Goal: Transaction & Acquisition: Purchase product/service

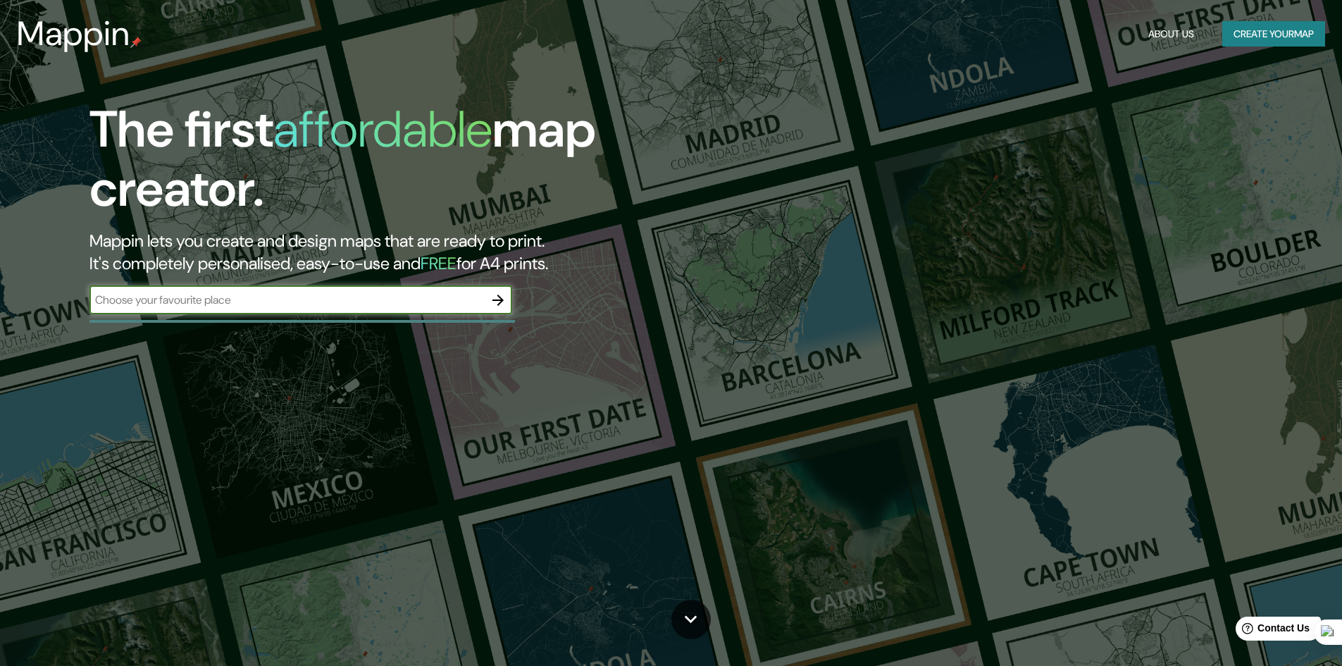
click at [294, 299] on input "text" at bounding box center [286, 300] width 394 height 16
click at [171, 303] on input "text" at bounding box center [286, 300] width 394 height 16
type input "[PERSON_NAME]"
click at [497, 296] on icon "button" at bounding box center [498, 300] width 17 height 17
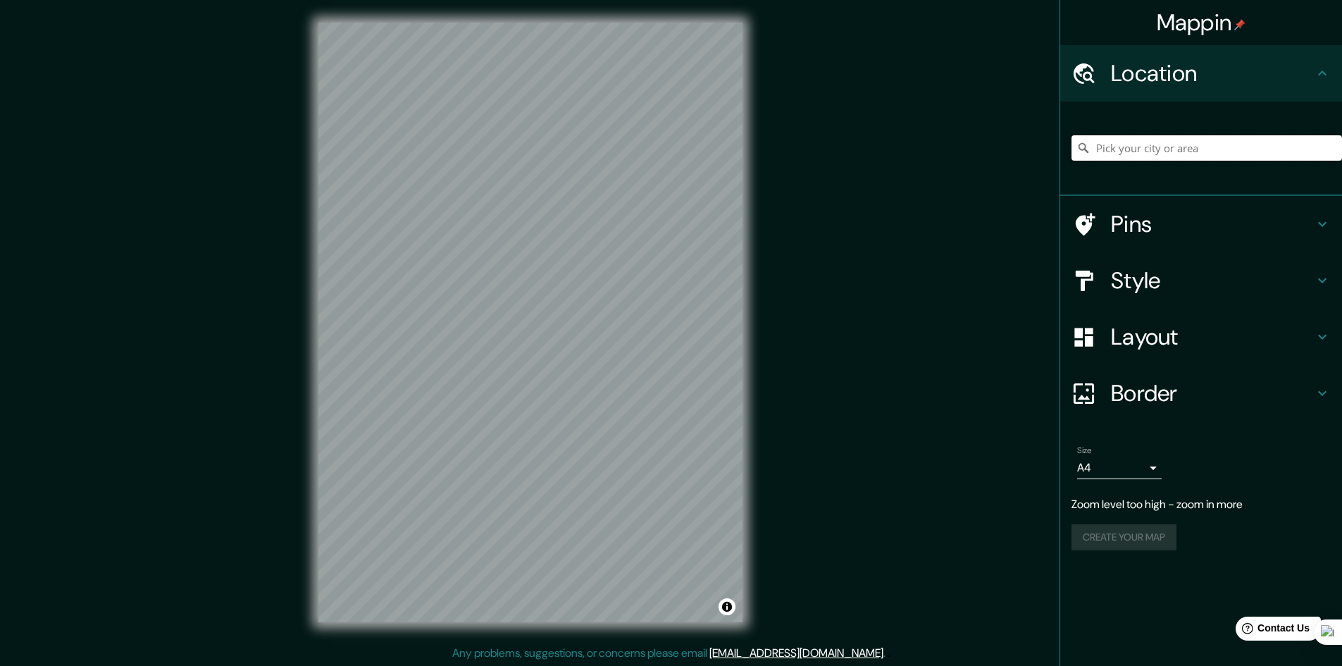
click at [1140, 146] on input "Pick your city or area" at bounding box center [1206, 147] width 270 height 25
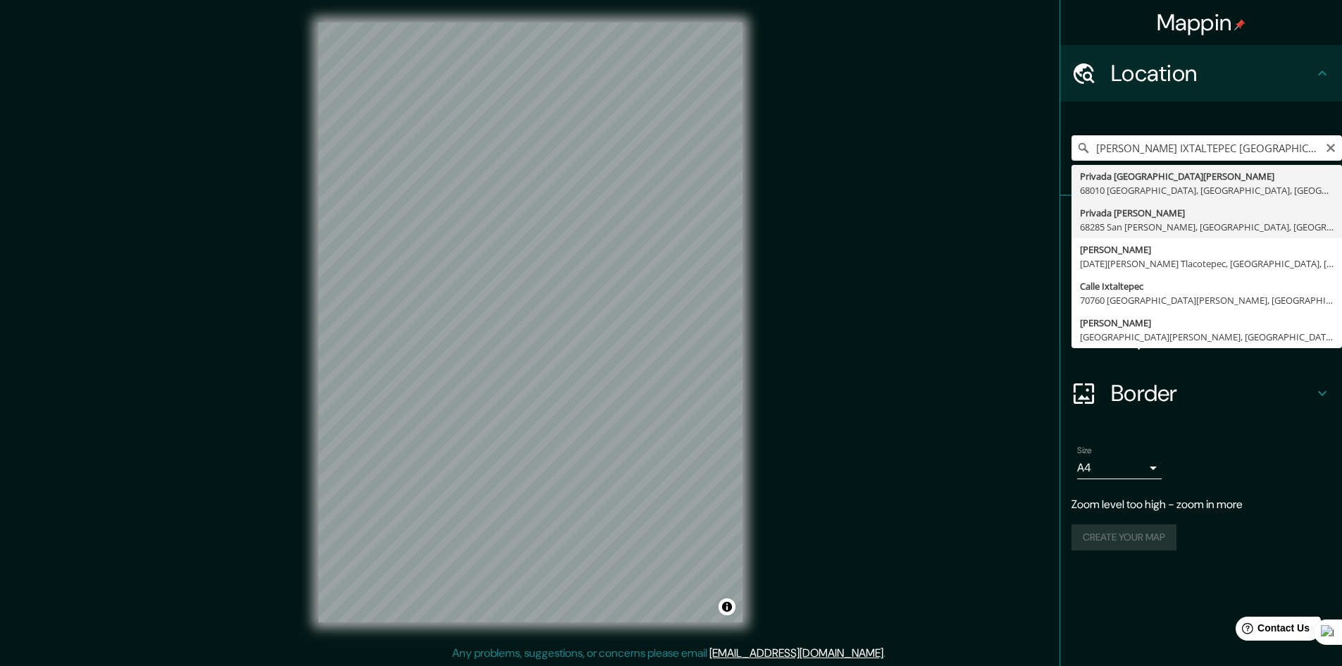
scroll to position [1, 0]
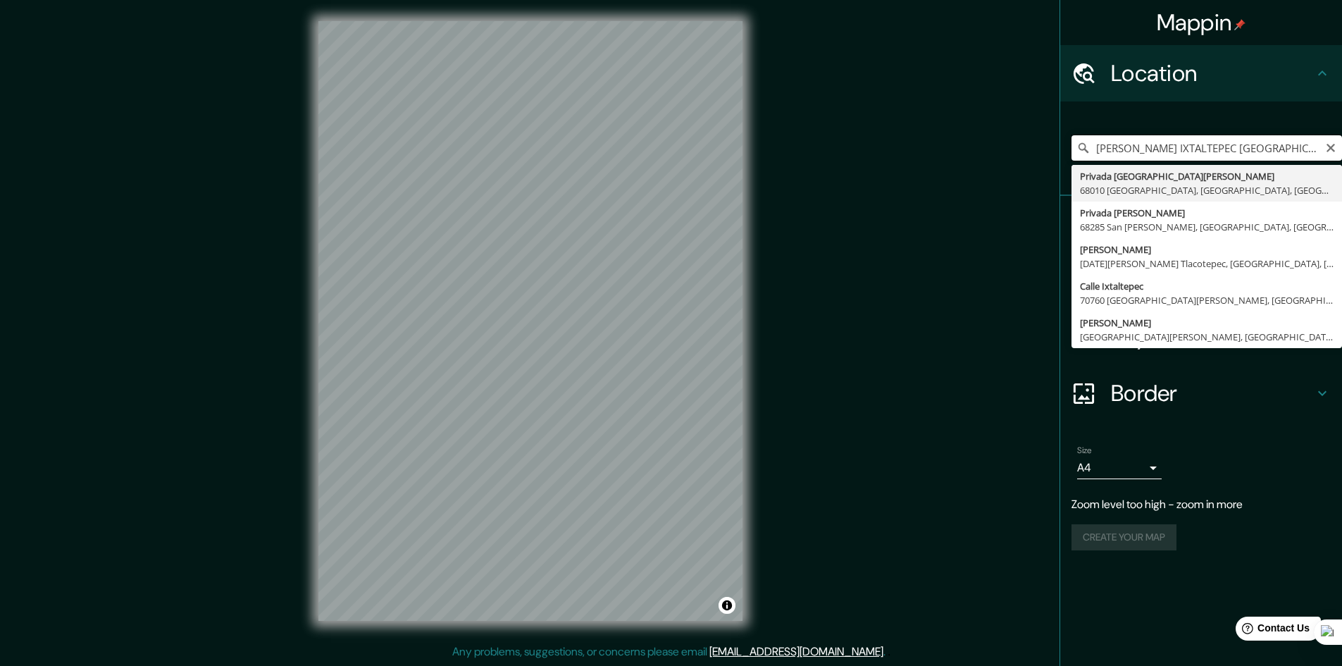
click at [1208, 145] on input "[PERSON_NAME] IXTALTEPEC [GEOGRAPHIC_DATA]" at bounding box center [1206, 147] width 270 height 25
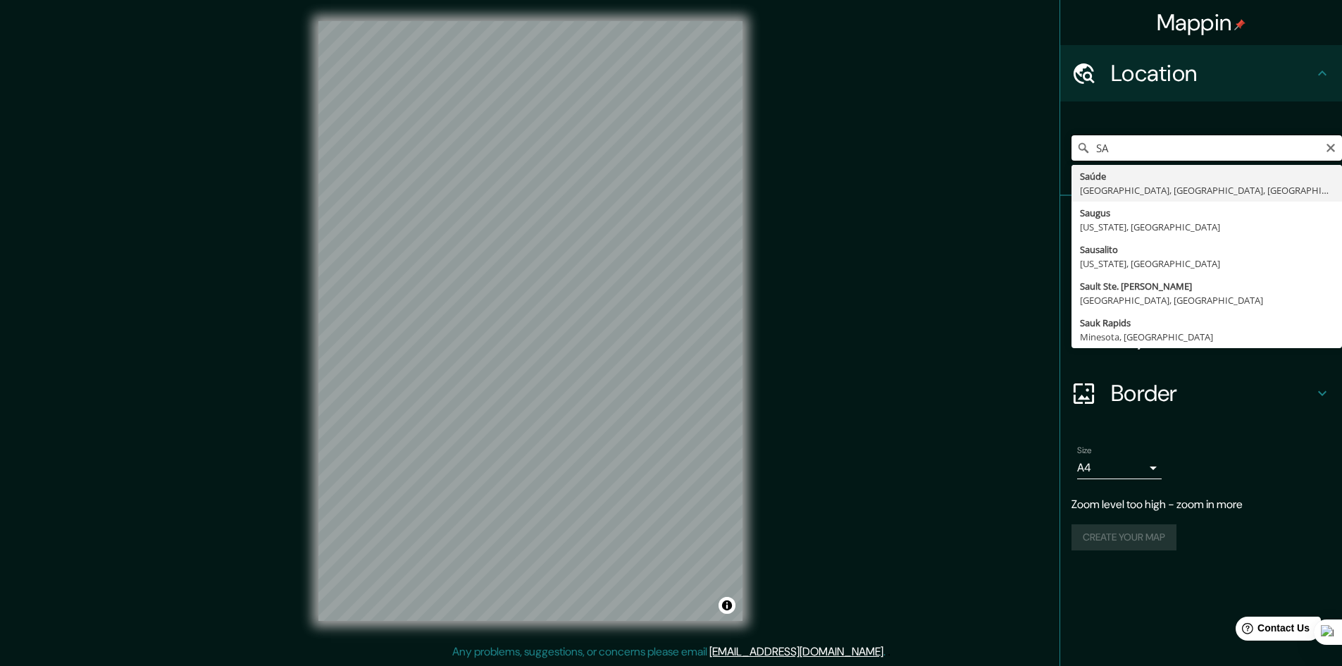
type input "S"
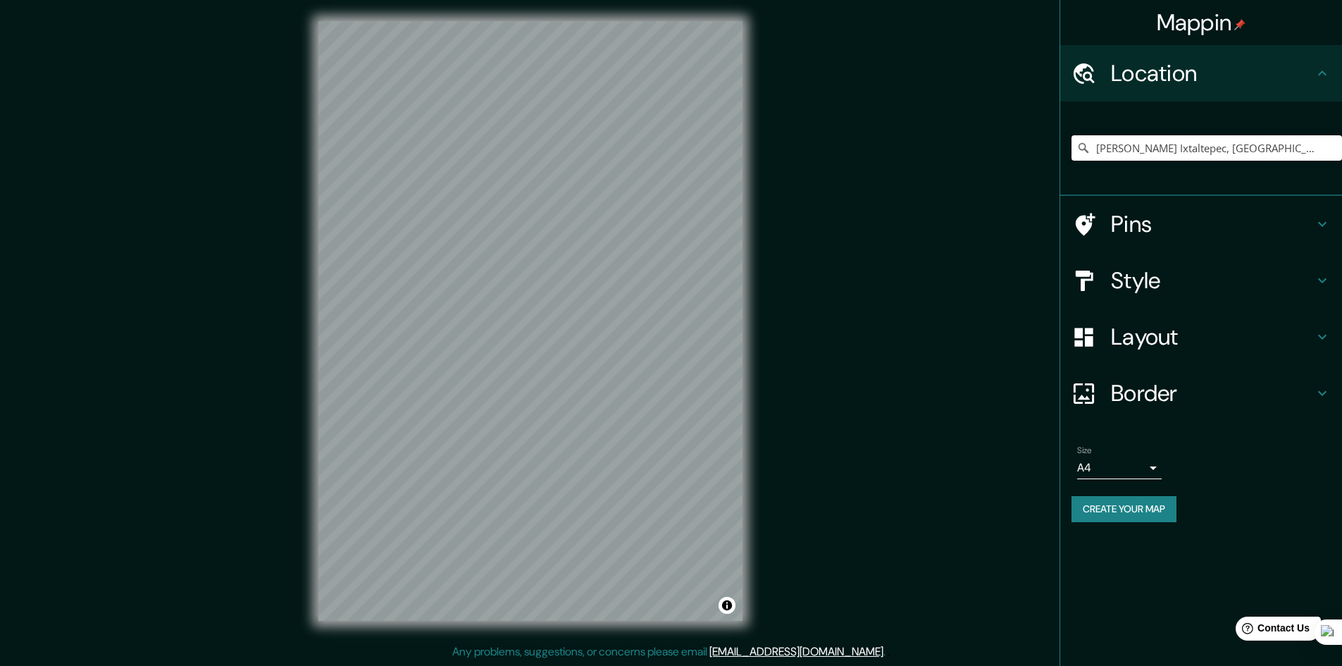
scroll to position [0, 0]
click at [246, 237] on div "Mappin Location [GEOGRAPHIC_DATA] Ixtaltepec, [GEOGRAPHIC_DATA], [GEOGRAPHIC_DA…" at bounding box center [671, 332] width 1342 height 667
click at [1154, 153] on input "[PERSON_NAME] Ixtaltepec, [GEOGRAPHIC_DATA], [GEOGRAPHIC_DATA]" at bounding box center [1206, 147] width 270 height 25
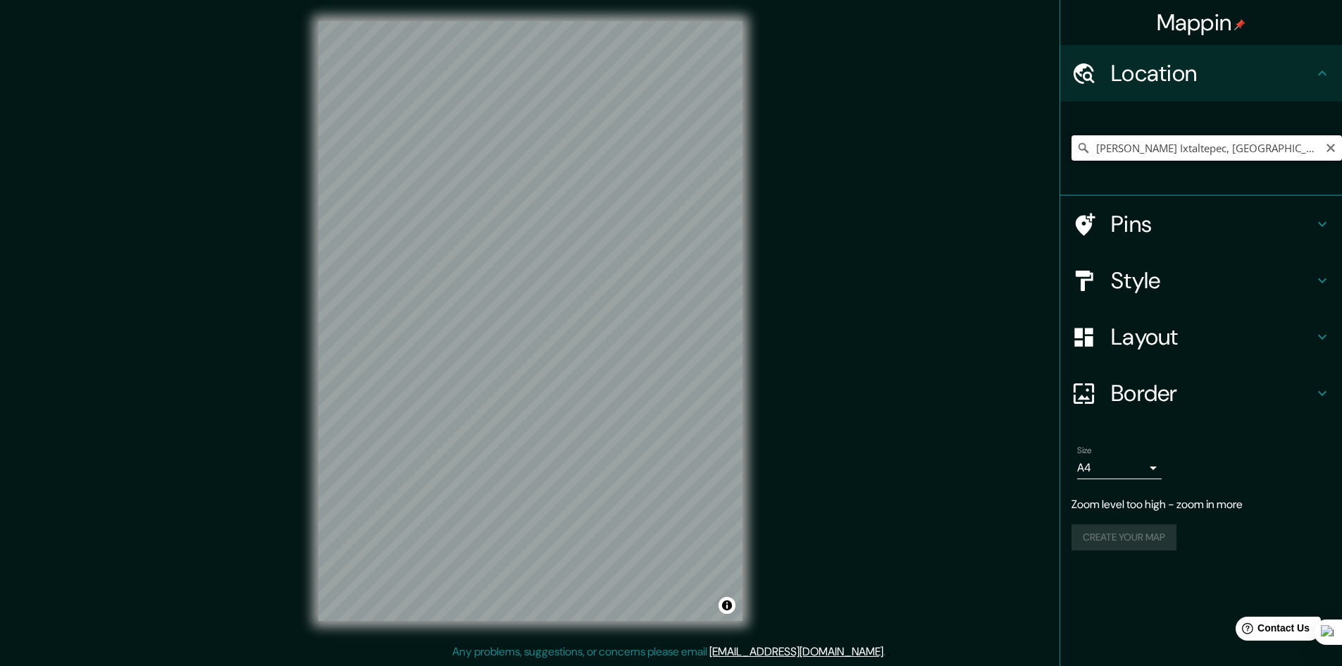
click at [1154, 153] on input "[PERSON_NAME] Ixtaltepec, [GEOGRAPHIC_DATA], [GEOGRAPHIC_DATA]" at bounding box center [1206, 147] width 270 height 25
paste input "[PERSON_NAME] Ixtaltepec"
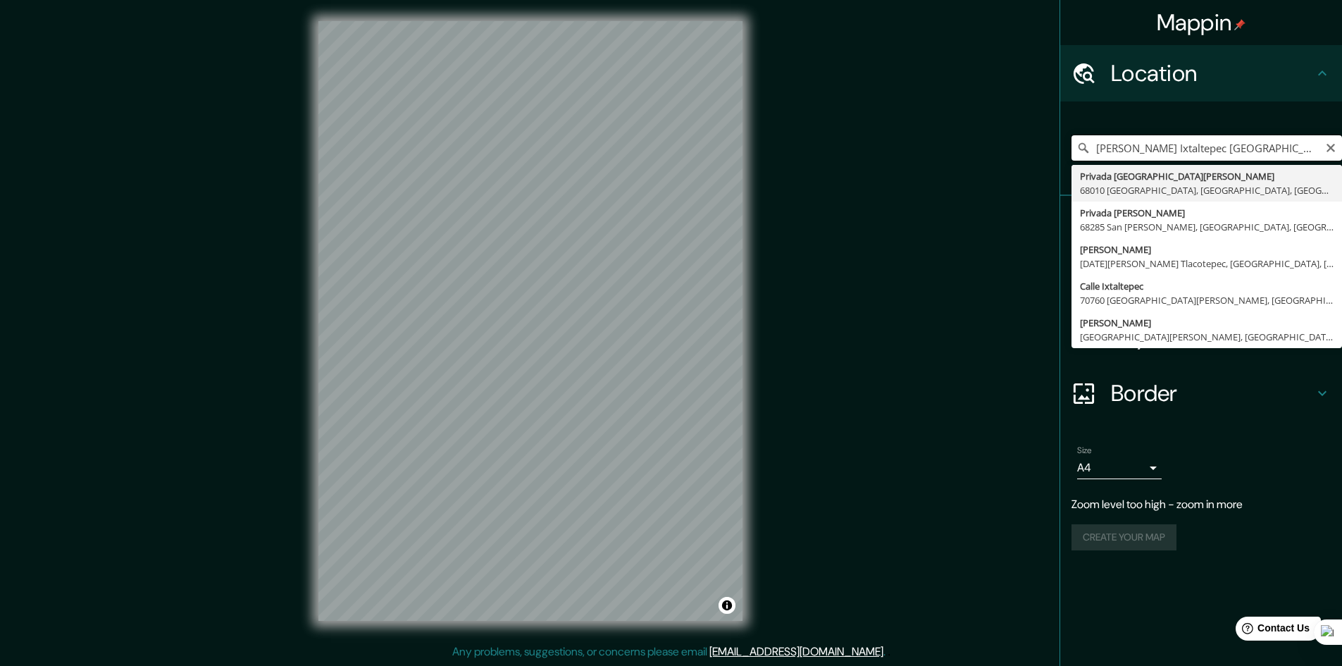
click at [1172, 141] on input "[PERSON_NAME] Ixtaltepec [GEOGRAPHIC_DATA]" at bounding box center [1206, 147] width 270 height 25
click at [1173, 141] on input "[PERSON_NAME] Ixtaltepec [GEOGRAPHIC_DATA]" at bounding box center [1206, 147] width 270 height 25
paste input "70423 Oax."
click at [1266, 150] on input "[PERSON_NAME] Ixtaltepec 70423 Oax." at bounding box center [1206, 147] width 270 height 25
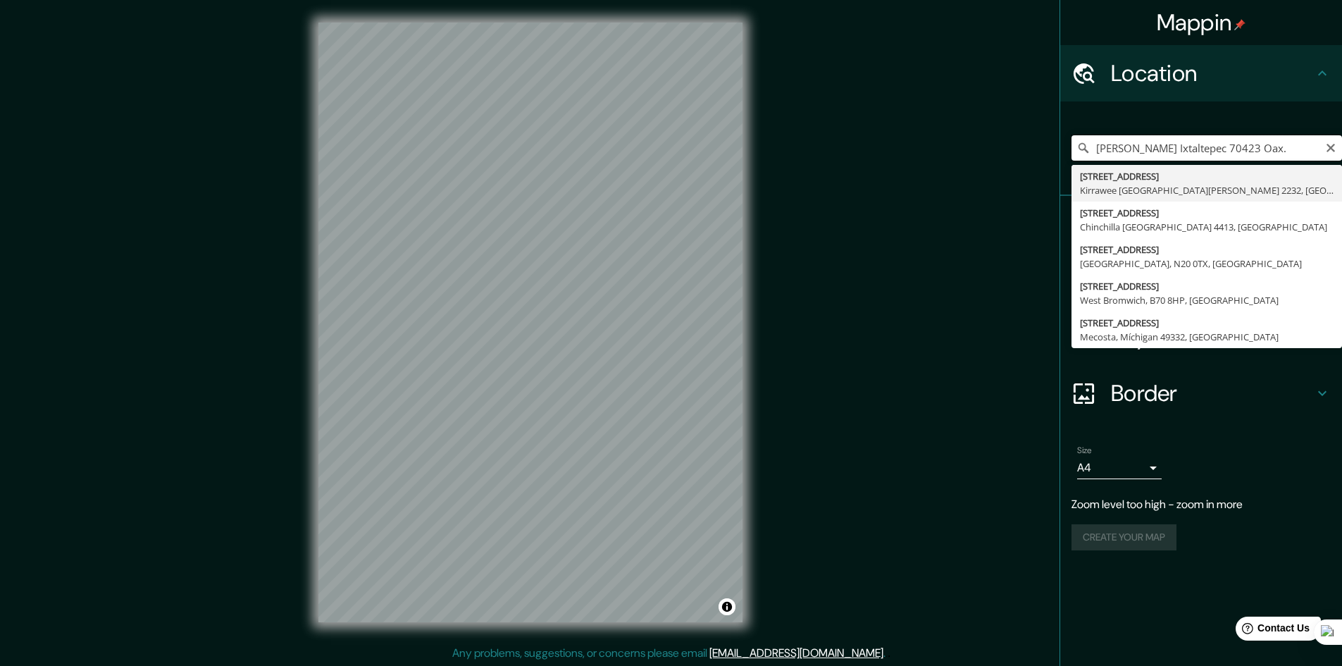
drag, startPoint x: 1225, startPoint y: 151, endPoint x: 1195, endPoint y: 150, distance: 30.3
click at [1195, 150] on input "[PERSON_NAME] Ixtaltepec 70423 Oax." at bounding box center [1206, 147] width 270 height 25
click at [1223, 144] on input "[PERSON_NAME] Ixtaltepec Oax." at bounding box center [1206, 147] width 270 height 25
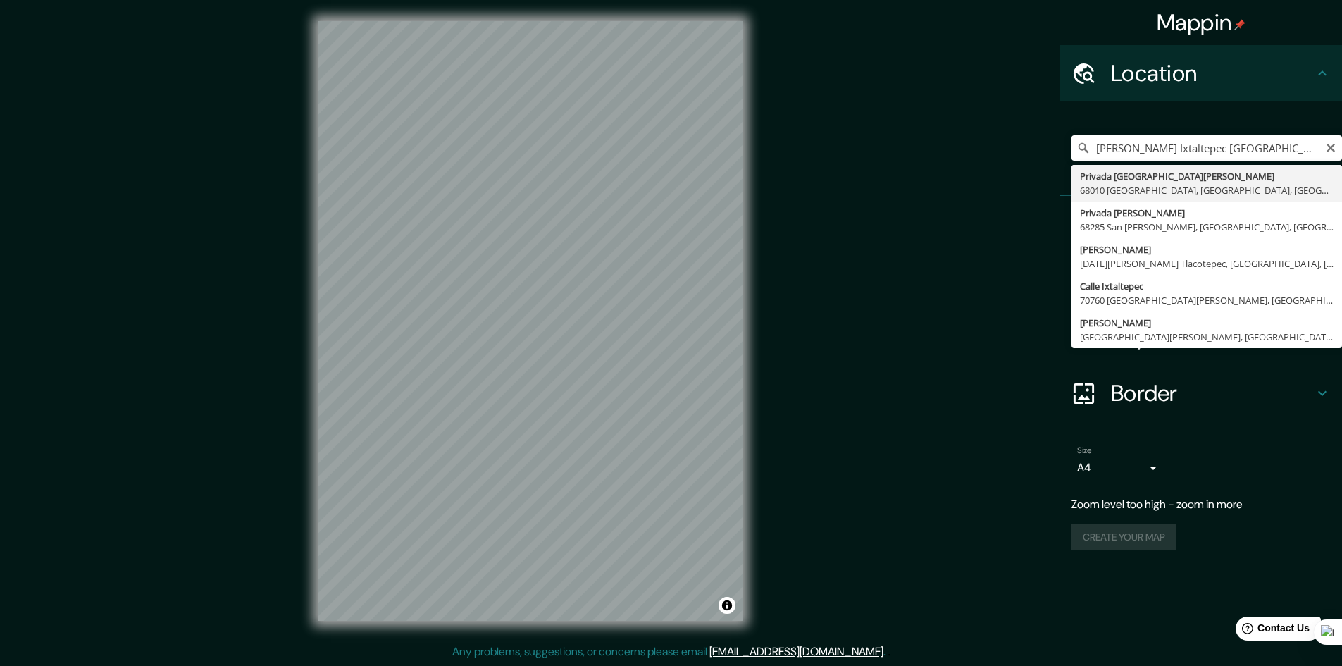
click at [1124, 146] on input "[PERSON_NAME] Ixtaltepec [GEOGRAPHIC_DATA]" at bounding box center [1206, 147] width 270 height 25
type input "[PERSON_NAME] Ixtaltepec, [GEOGRAPHIC_DATA], [GEOGRAPHIC_DATA]"
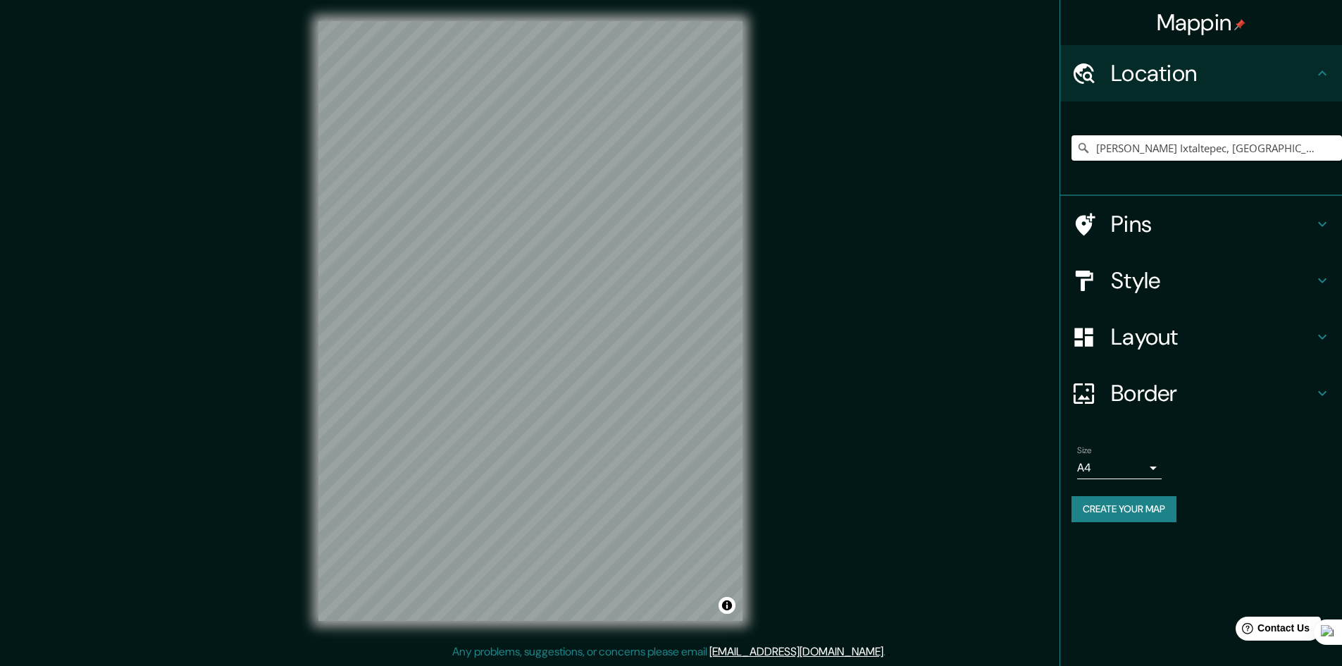
scroll to position [0, 0]
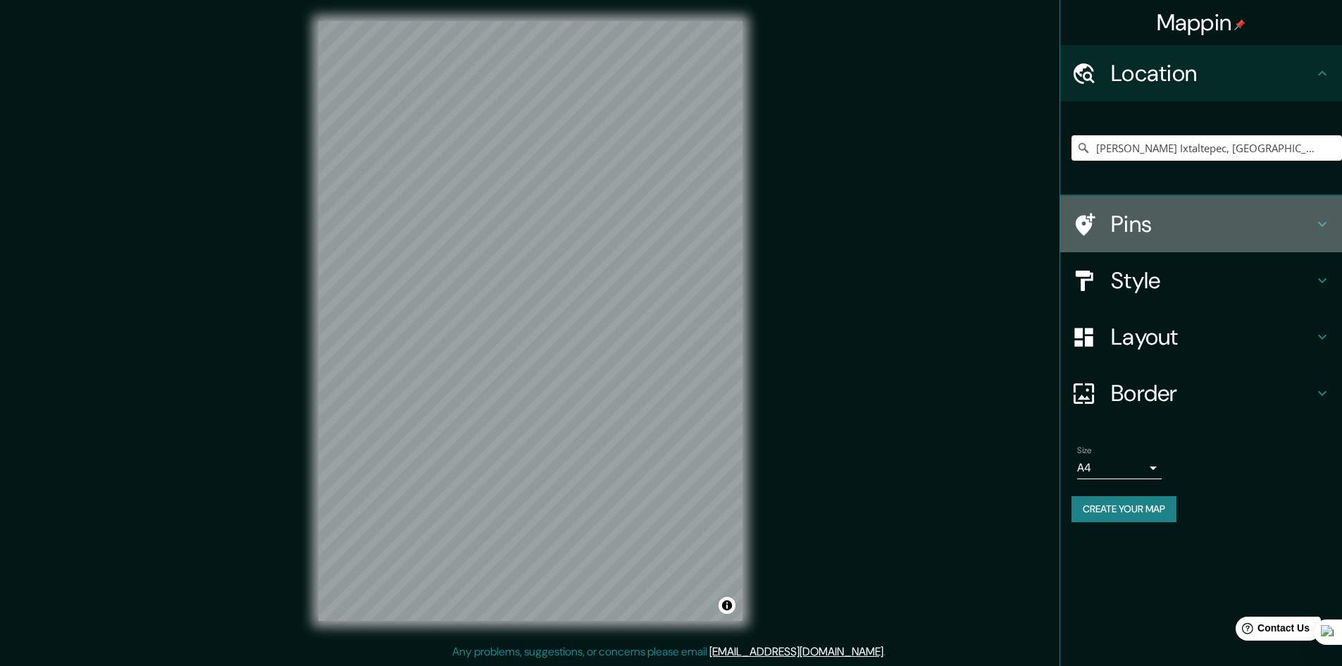
click at [1142, 221] on h4 "Pins" at bounding box center [1212, 224] width 203 height 28
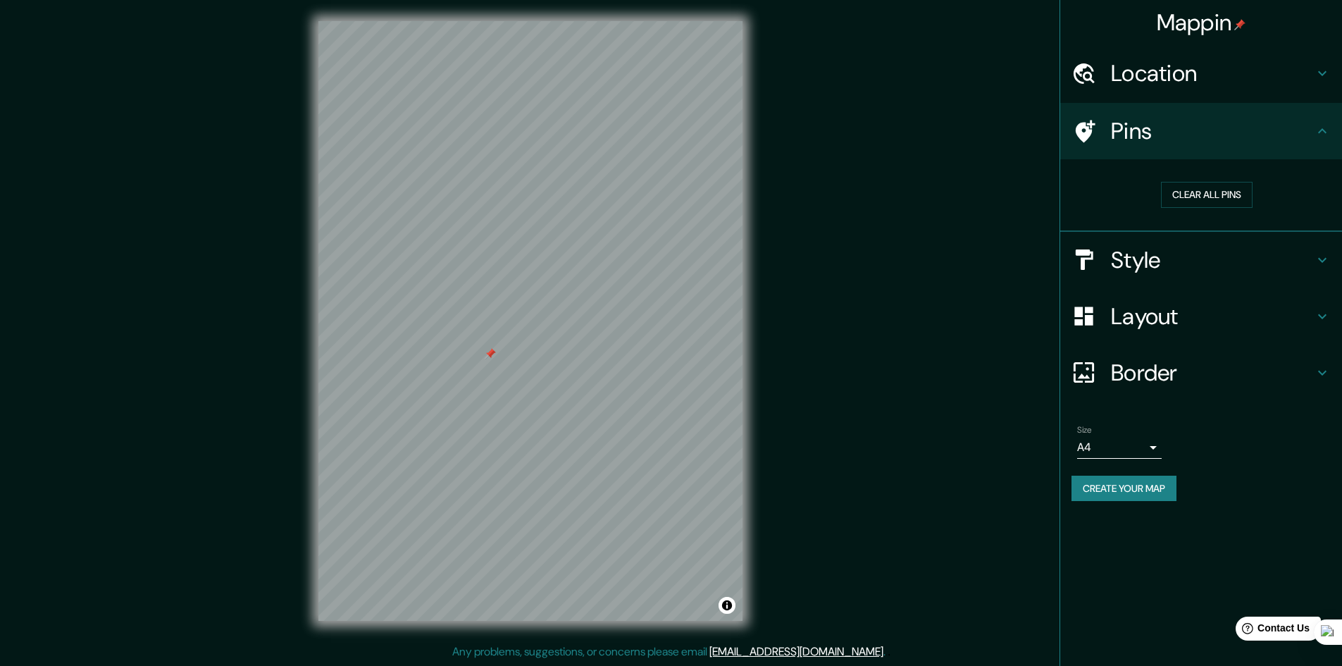
click at [1145, 267] on h4 "Style" at bounding box center [1212, 260] width 203 height 28
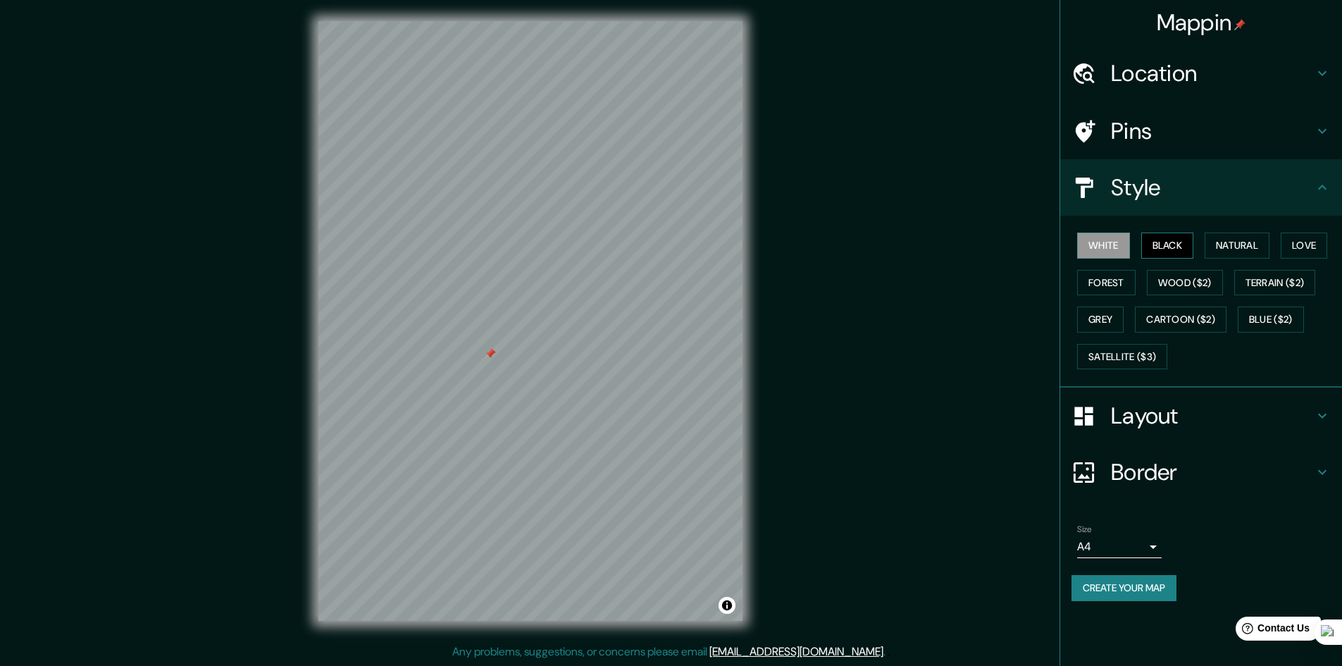
click at [1164, 242] on button "Black" at bounding box center [1167, 245] width 53 height 26
click at [1246, 247] on button "Natural" at bounding box center [1236, 245] width 65 height 26
click at [1292, 249] on button "Love" at bounding box center [1303, 245] width 46 height 26
click at [1122, 244] on button "White" at bounding box center [1103, 245] width 53 height 26
click at [1159, 363] on button "Satellite ($3)" at bounding box center [1122, 357] width 90 height 26
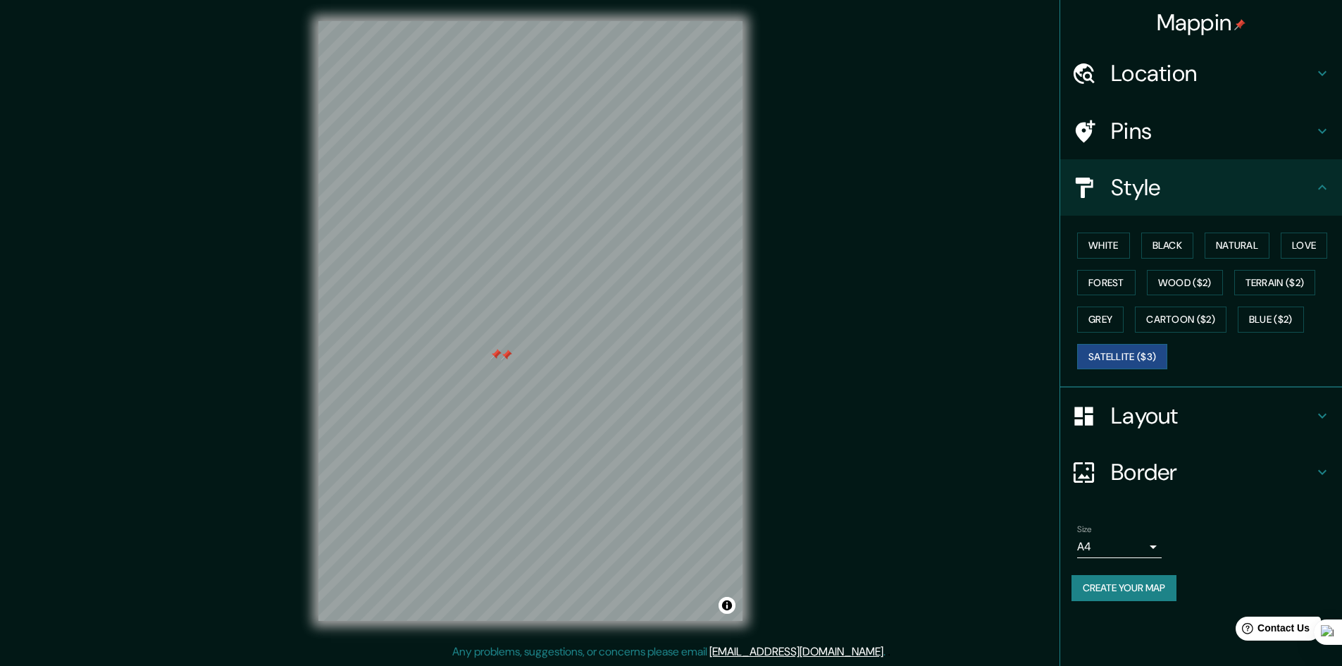
click at [1140, 132] on h4 "Pins" at bounding box center [1212, 131] width 203 height 28
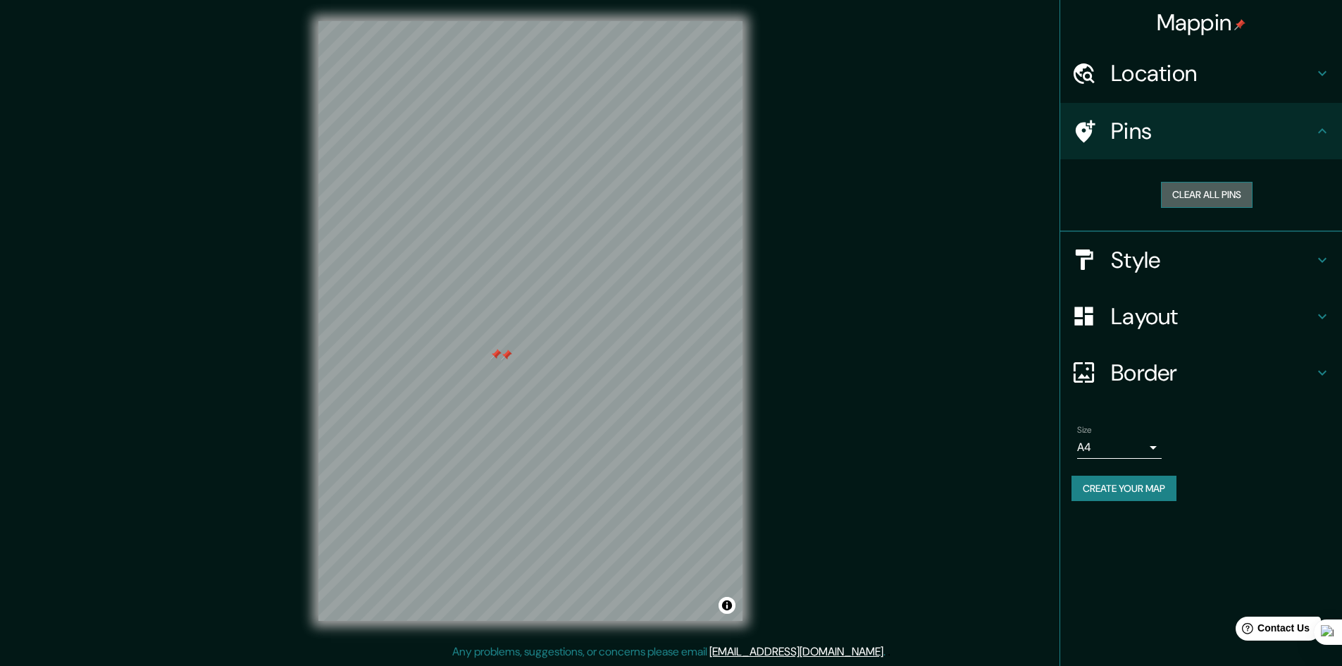
click at [1190, 194] on button "Clear all pins" at bounding box center [1207, 195] width 92 height 26
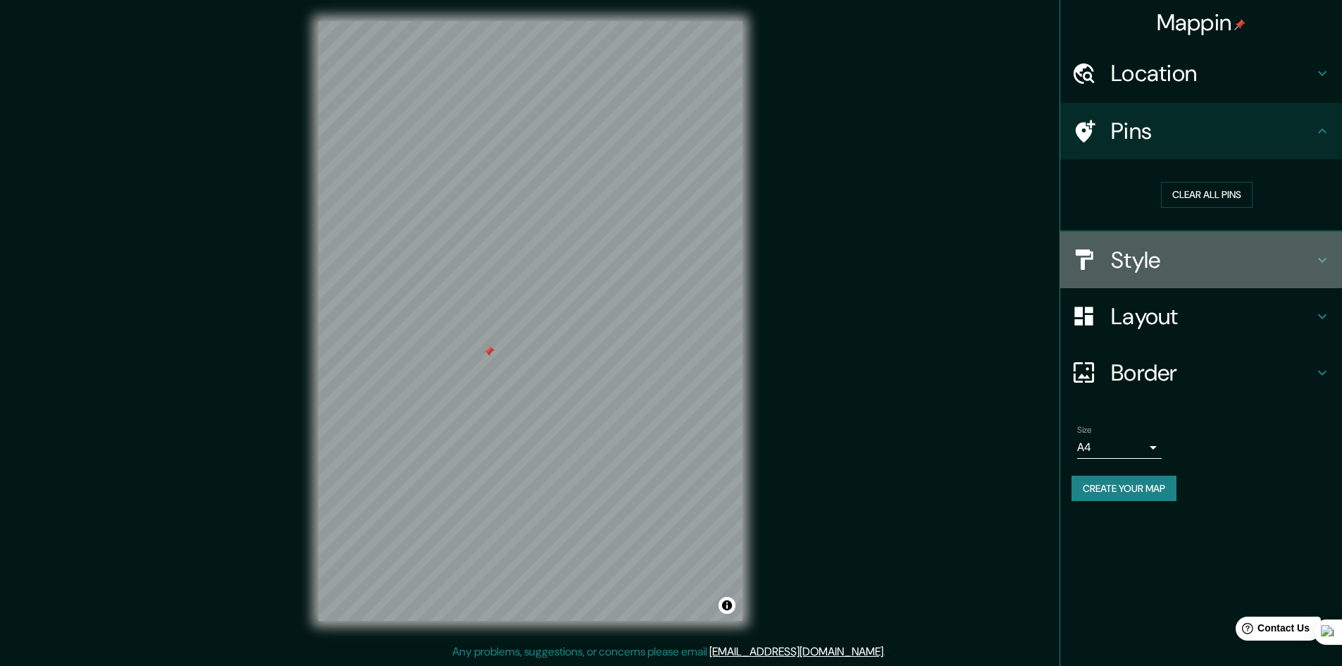
click at [1158, 250] on h4 "Style" at bounding box center [1212, 260] width 203 height 28
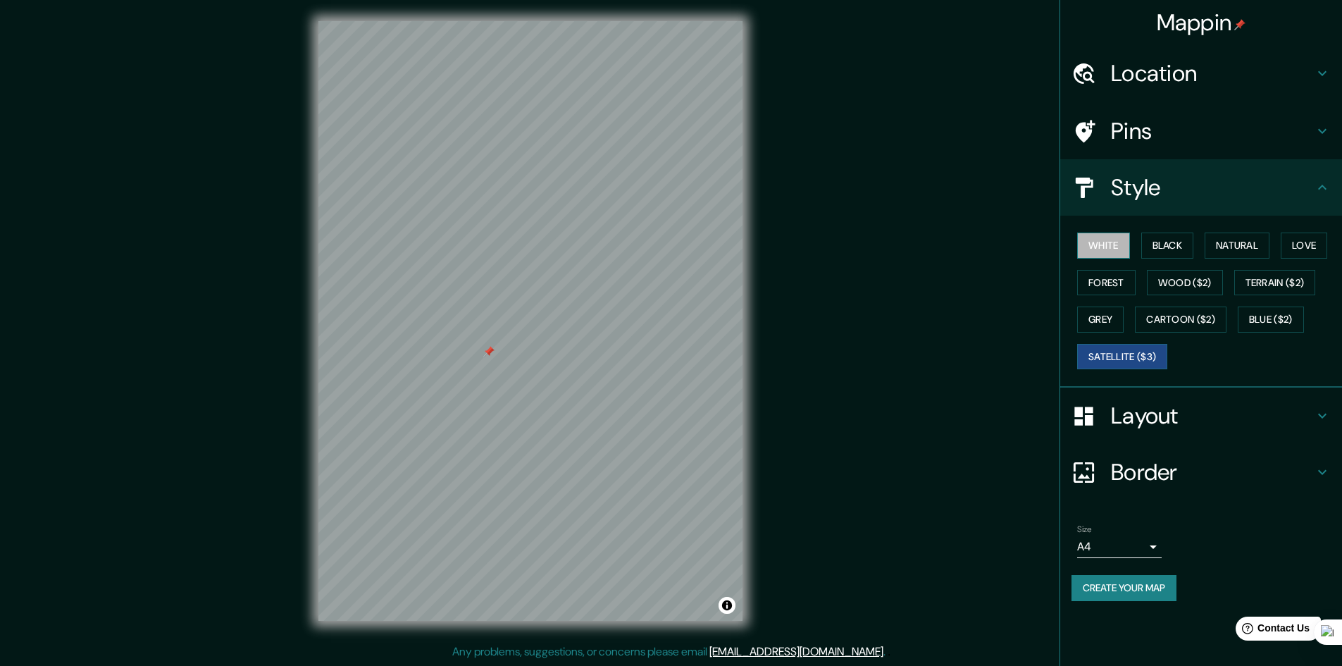
click at [1099, 234] on button "White" at bounding box center [1103, 245] width 53 height 26
click at [1172, 182] on h4 "Style" at bounding box center [1212, 187] width 203 height 28
click at [1133, 587] on button "Create your map" at bounding box center [1123, 588] width 105 height 26
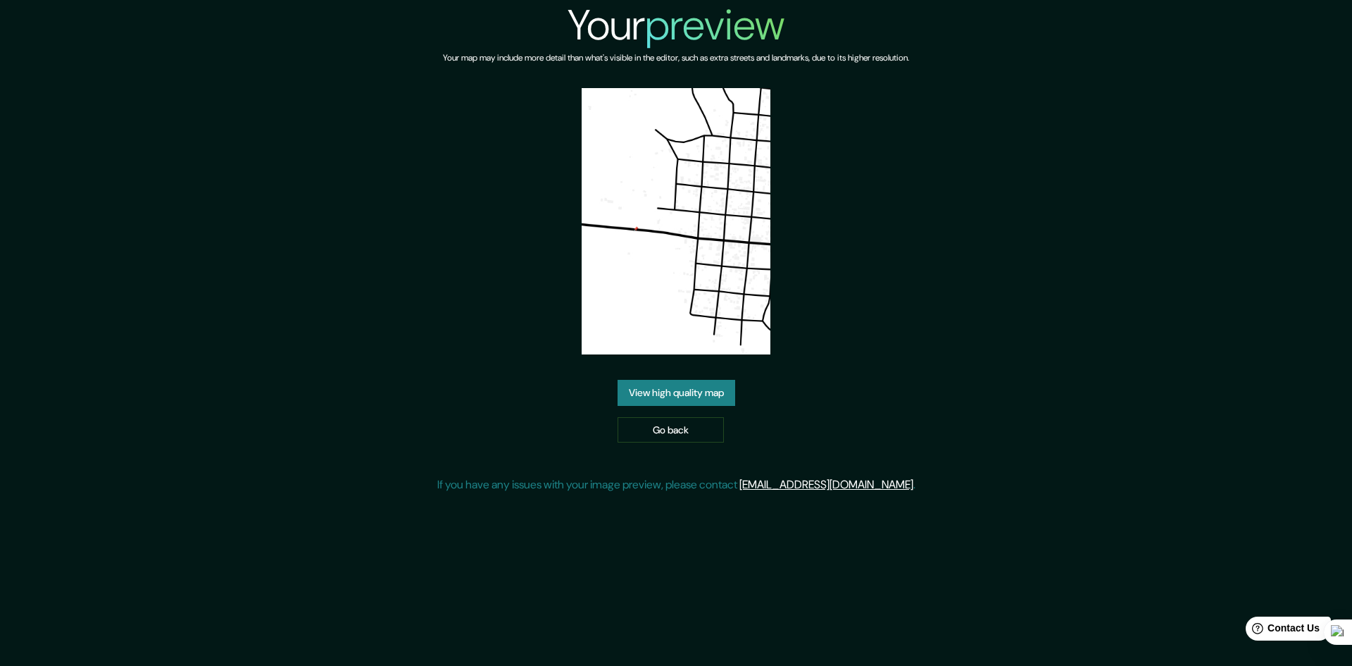
click at [688, 387] on link "View high quality map" at bounding box center [677, 393] width 118 height 26
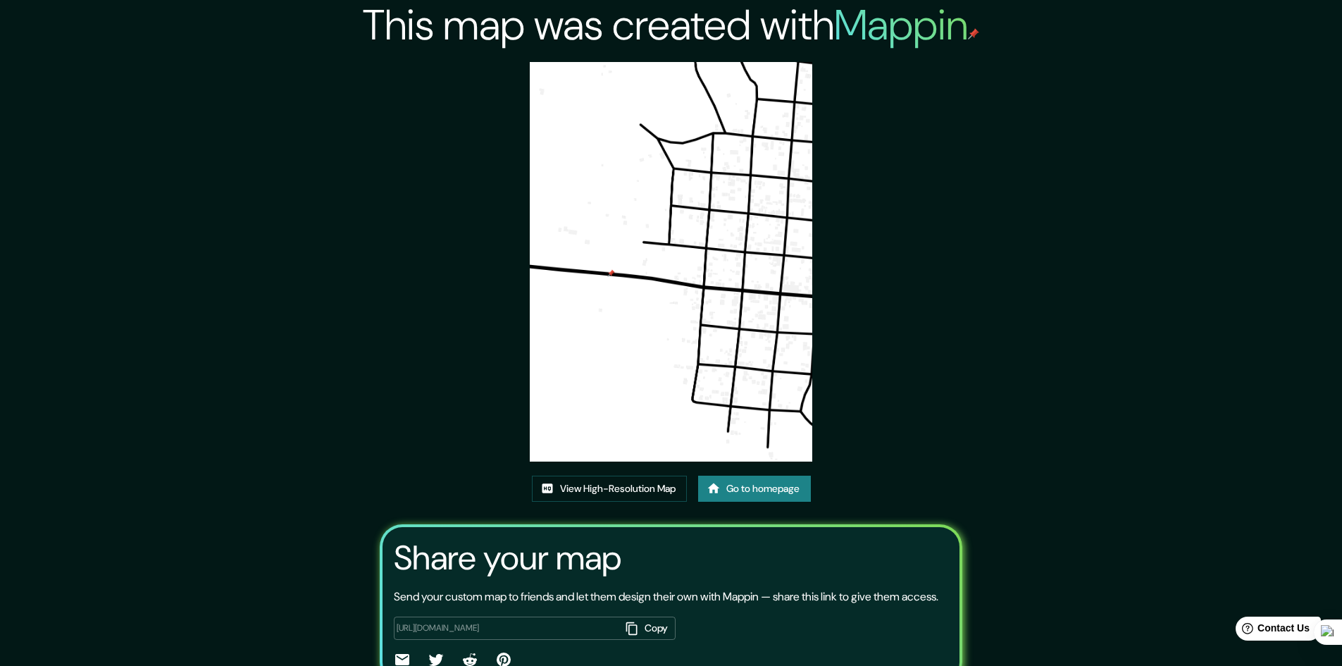
scroll to position [86, 0]
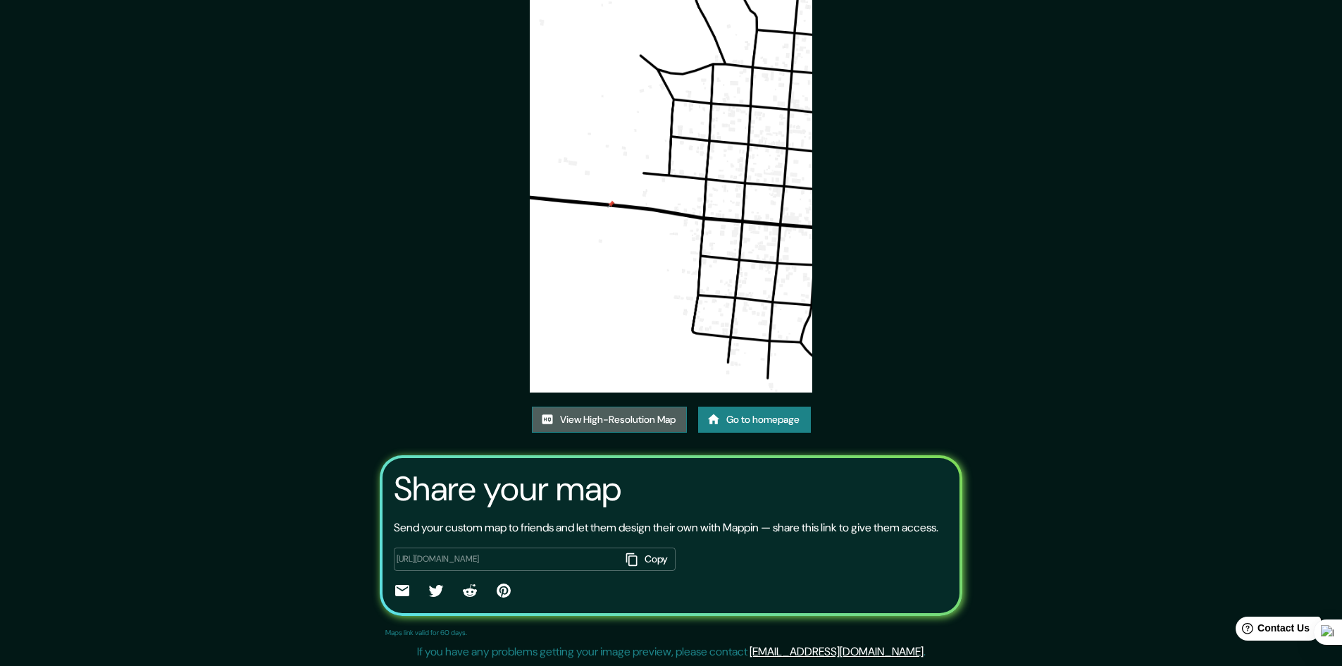
click at [634, 408] on link "View High-Resolution Map" at bounding box center [609, 419] width 155 height 26
